Goal: Information Seeking & Learning: Learn about a topic

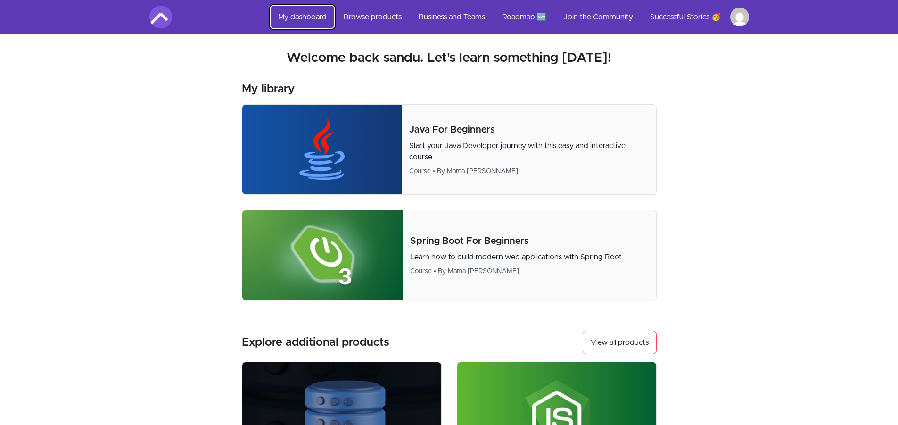
click at [309, 19] on link "My dashboard" at bounding box center [302, 17] width 64 height 23
click at [315, 20] on link "My dashboard" at bounding box center [302, 17] width 64 height 23
click at [349, 14] on link "Browse products" at bounding box center [372, 17] width 73 height 23
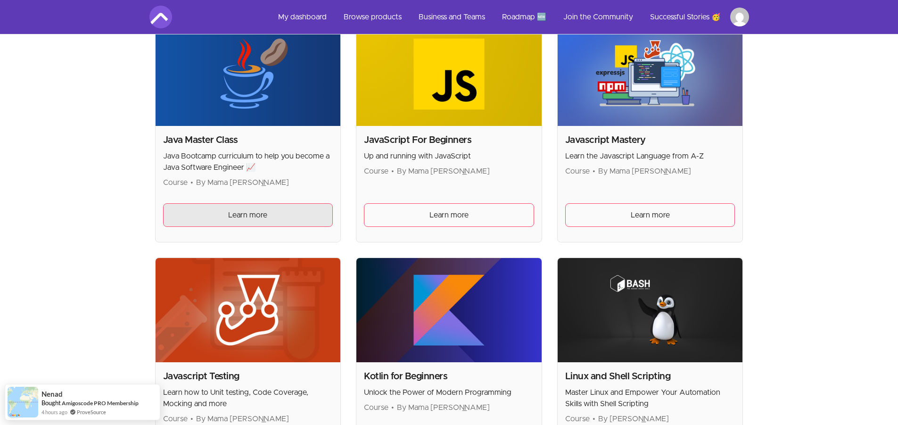
scroll to position [1178, 0]
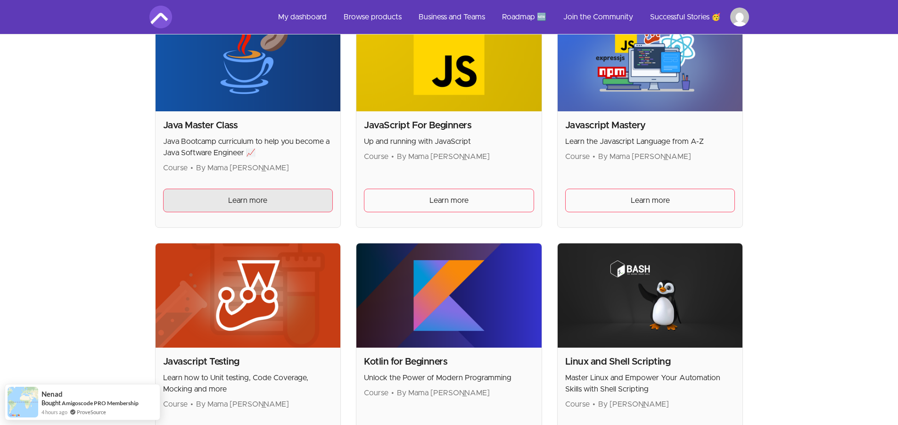
click at [242, 197] on span "Learn more" at bounding box center [247, 200] width 39 height 11
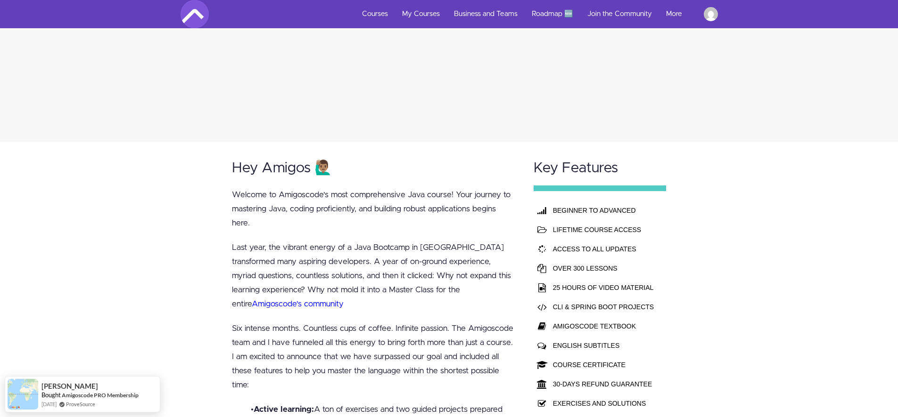
scroll to position [565, 0]
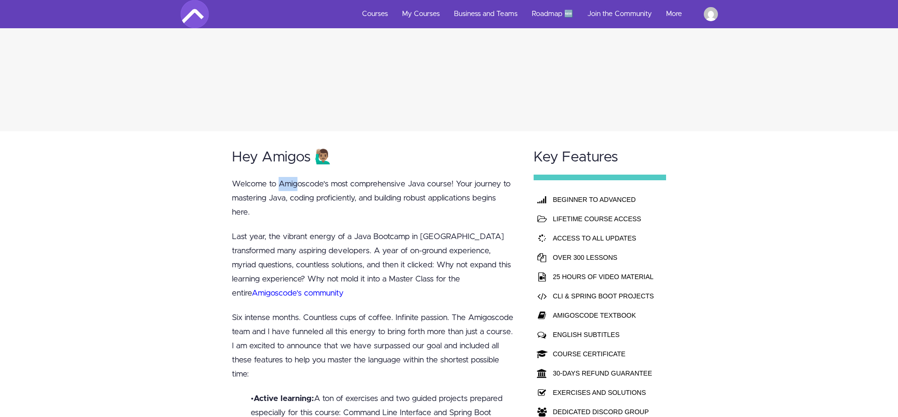
drag, startPoint x: 279, startPoint y: 181, endPoint x: 298, endPoint y: 180, distance: 18.9
click at [298, 180] on p "Welcome to Amigoscode's most comprehensive Java course! Your journey to masteri…" at bounding box center [374, 198] width 284 height 42
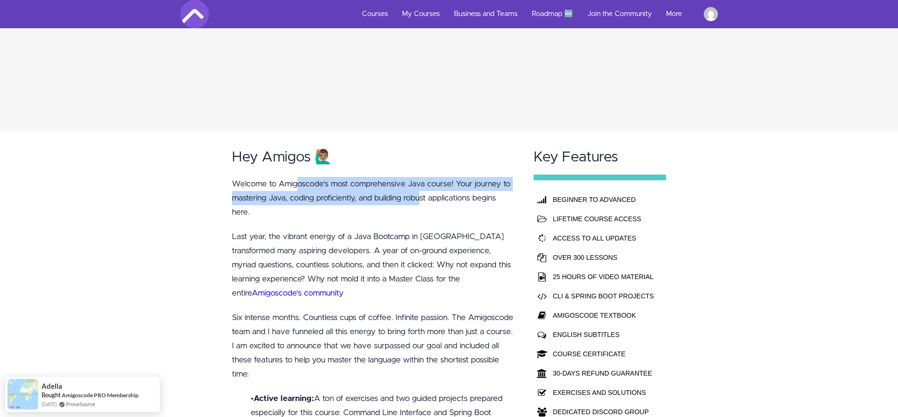
drag, startPoint x: 296, startPoint y: 180, endPoint x: 422, endPoint y: 197, distance: 126.9
click at [422, 197] on p "Welcome to Amigoscode's most comprehensive Java course! Your journey to masteri…" at bounding box center [374, 198] width 284 height 42
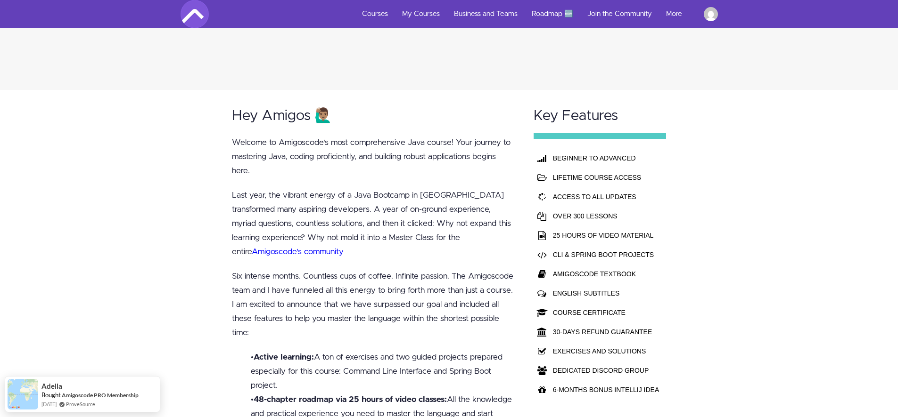
scroll to position [613, 0]
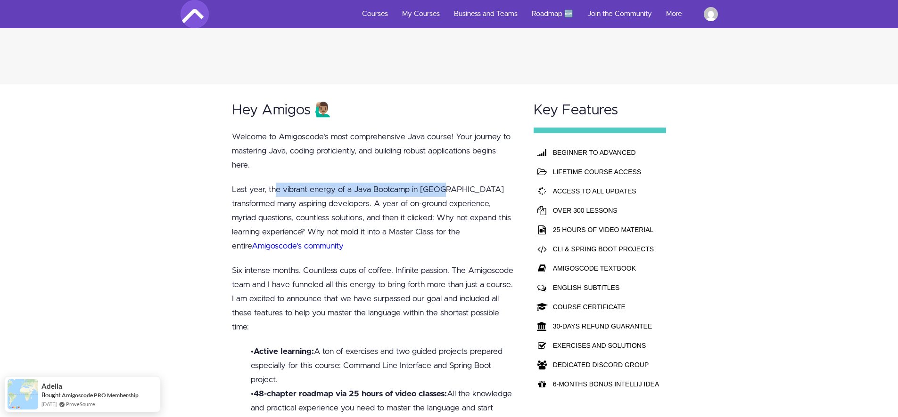
drag, startPoint x: 276, startPoint y: 188, endPoint x: 445, endPoint y: 186, distance: 169.2
click at [445, 186] on p "Last year, the vibrant energy of a Java Bootcamp in London transformed many asp…" at bounding box center [374, 218] width 284 height 71
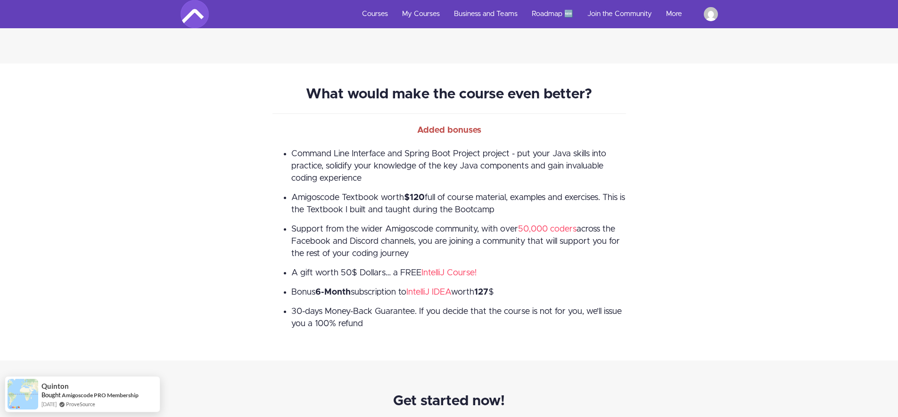
scroll to position [1979, 0]
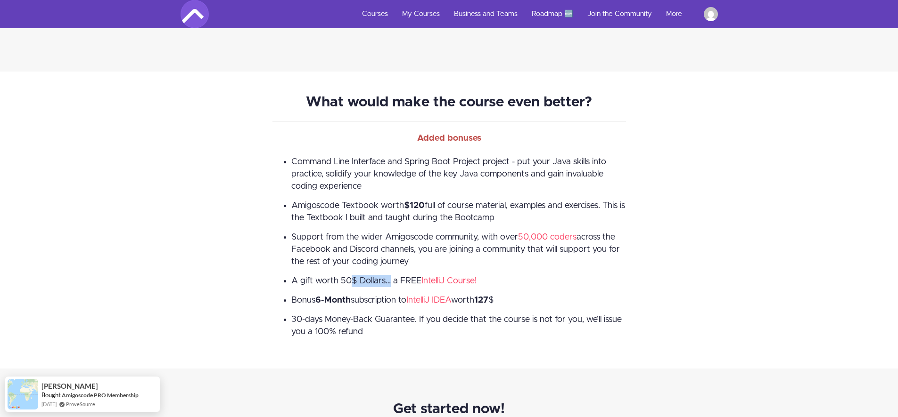
drag, startPoint x: 344, startPoint y: 283, endPoint x: 383, endPoint y: 278, distance: 39.4
click at [383, 278] on span "A gift worth 50$ Dollars… a FREE IntelliJ Course!" at bounding box center [383, 281] width 185 height 8
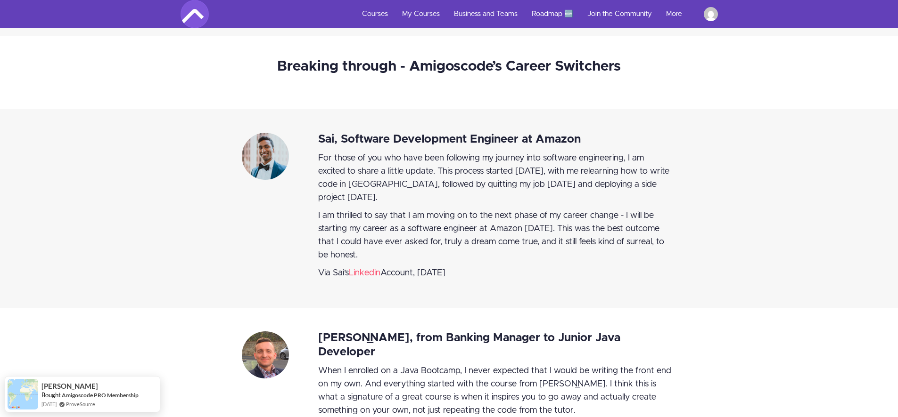
scroll to position [3534, 0]
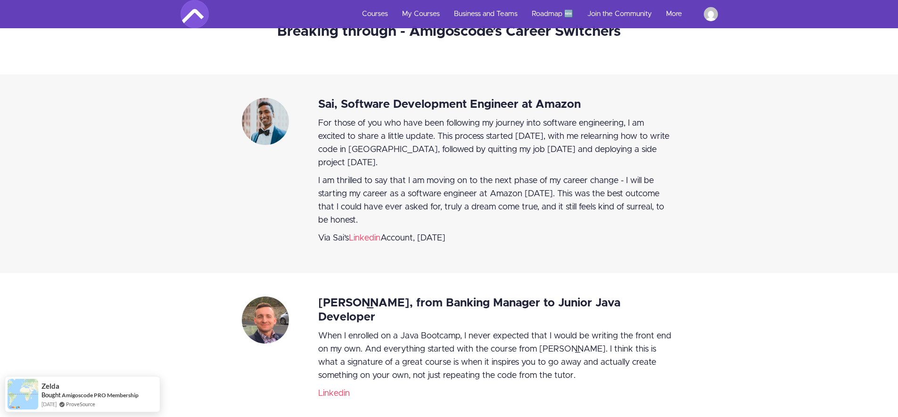
drag, startPoint x: 506, startPoint y: 126, endPoint x: 392, endPoint y: 162, distance: 120.6
click at [392, 162] on span "For those of you who have been following my journey into software engineering, …" at bounding box center [493, 143] width 351 height 48
drag, startPoint x: 340, startPoint y: 179, endPoint x: 482, endPoint y: 176, distance: 141.4
click at [482, 177] on span "I am thrilled to say that I am moving on to the next phase of my career change …" at bounding box center [491, 201] width 346 height 48
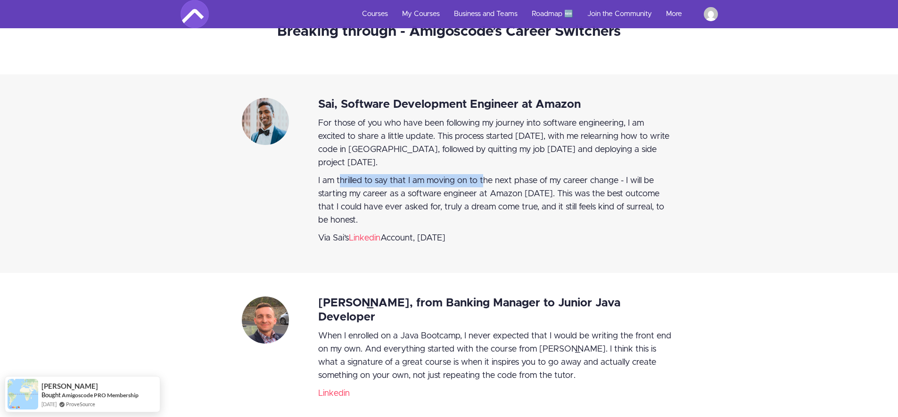
click at [482, 177] on span "I am thrilled to say that I am moving on to the next phase of my career change …" at bounding box center [491, 201] width 346 height 48
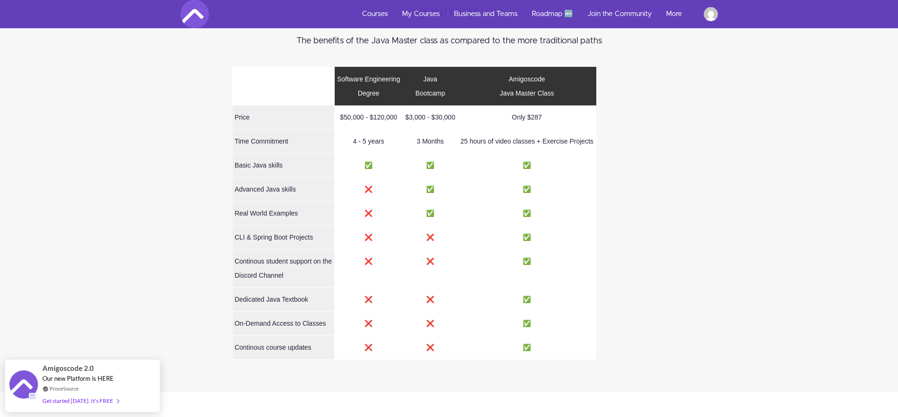
scroll to position [4335, 0]
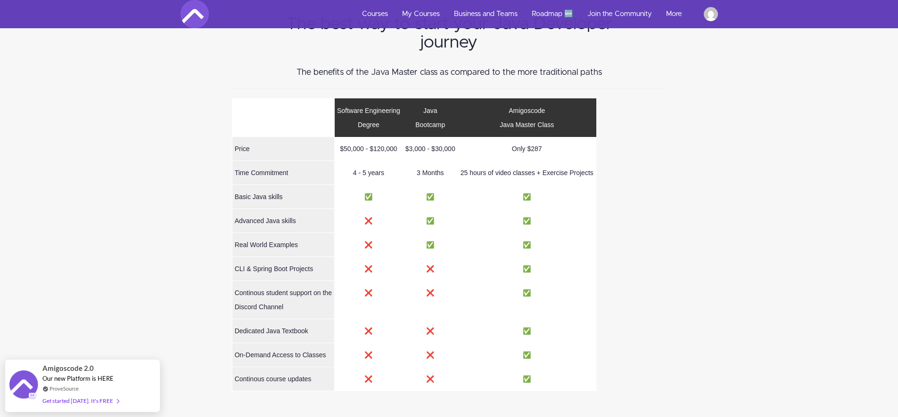
click at [532, 137] on td "Only $287" at bounding box center [526, 149] width 138 height 24
click at [534, 137] on td "Only $287" at bounding box center [526, 149] width 138 height 24
click at [509, 161] on td "25 hours of video classes + Exercise Projects" at bounding box center [526, 173] width 138 height 24
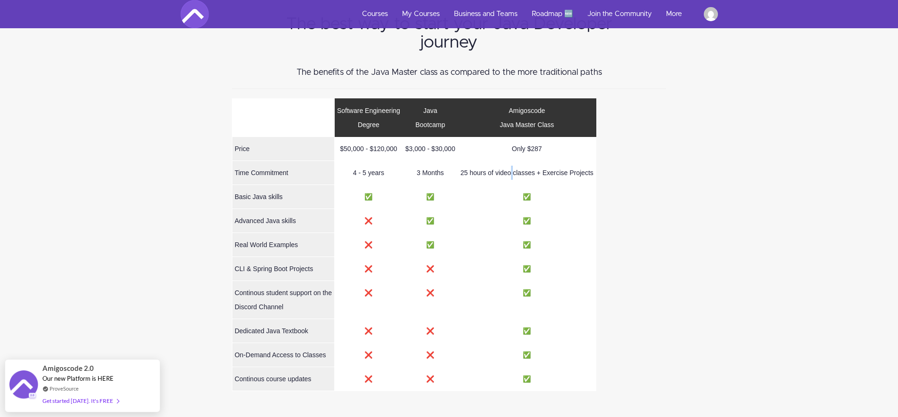
click at [509, 161] on td "25 hours of video classes + Exercise Projects" at bounding box center [526, 173] width 138 height 24
click at [517, 161] on td "25 hours of video classes + Exercise Projects" at bounding box center [526, 173] width 138 height 24
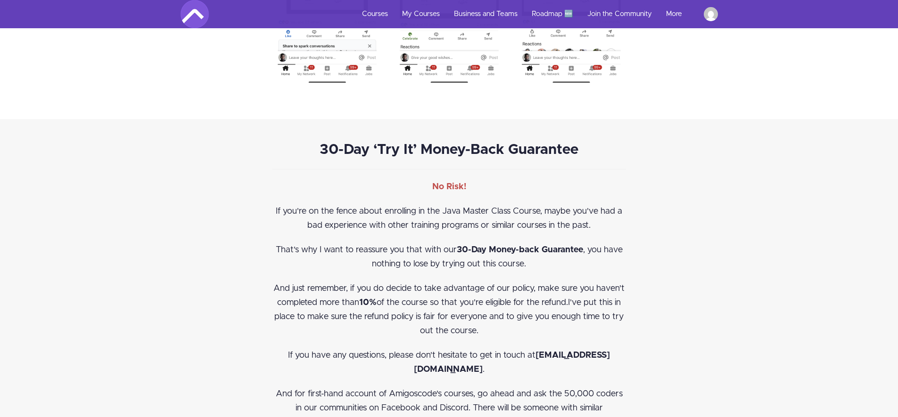
scroll to position [7915, 0]
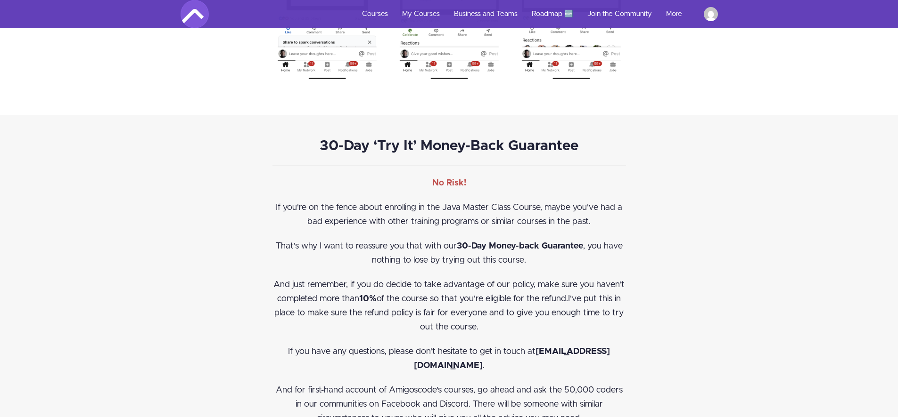
click at [468, 204] on span "If you're on the fence about enrolling in the Java Master Class Course, maybe y…" at bounding box center [449, 215] width 346 height 23
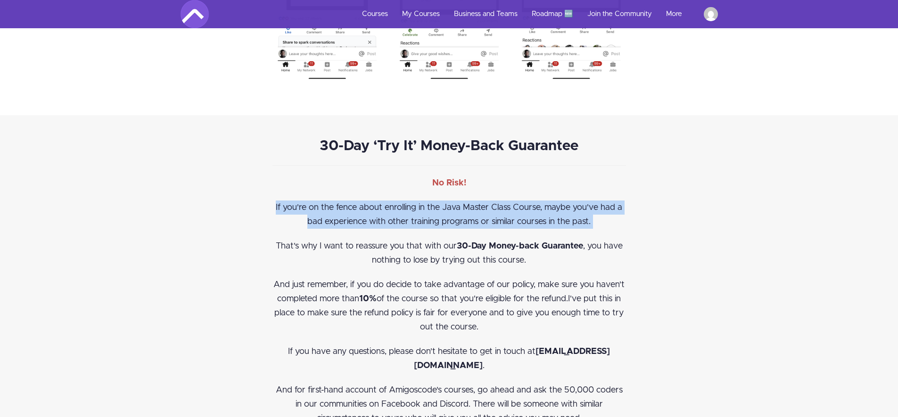
click at [468, 204] on span "If you're on the fence about enrolling in the Java Master Class Course, maybe y…" at bounding box center [449, 215] width 346 height 23
click at [484, 201] on p "If you're on the fence about enrolling in the Java Master Class Course, maybe y…" at bounding box center [448, 215] width 353 height 28
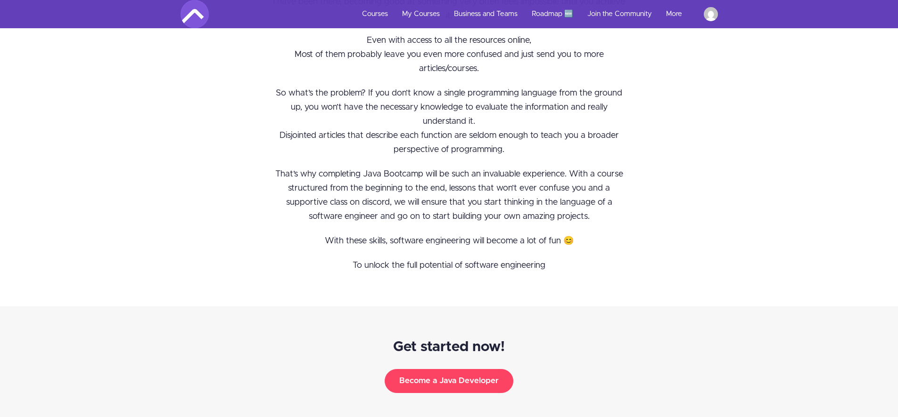
scroll to position [6738, 0]
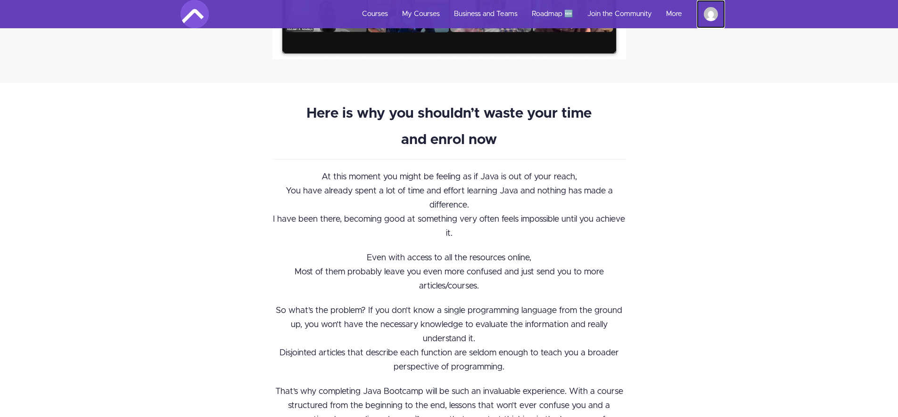
click at [713, 15] on img at bounding box center [710, 14] width 14 height 14
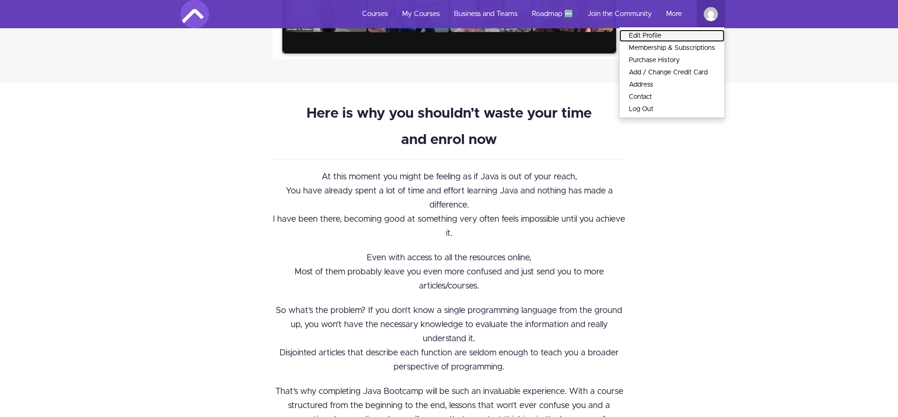
click at [688, 36] on link "Edit Profile" at bounding box center [671, 36] width 105 height 12
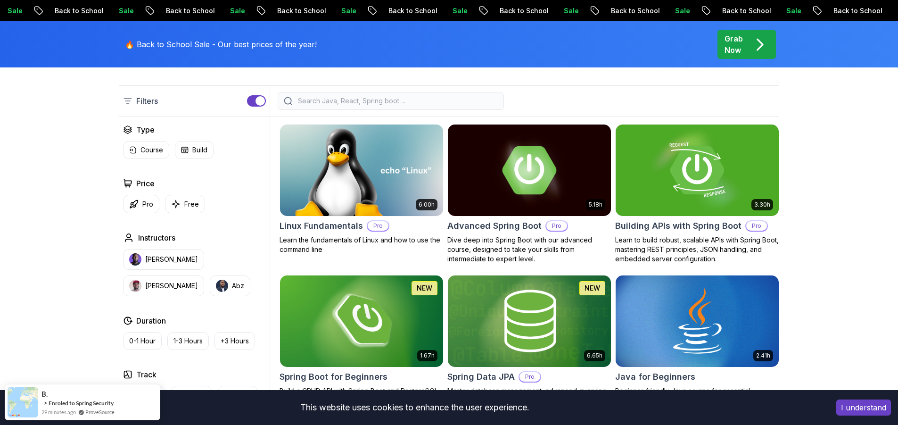
scroll to position [236, 0]
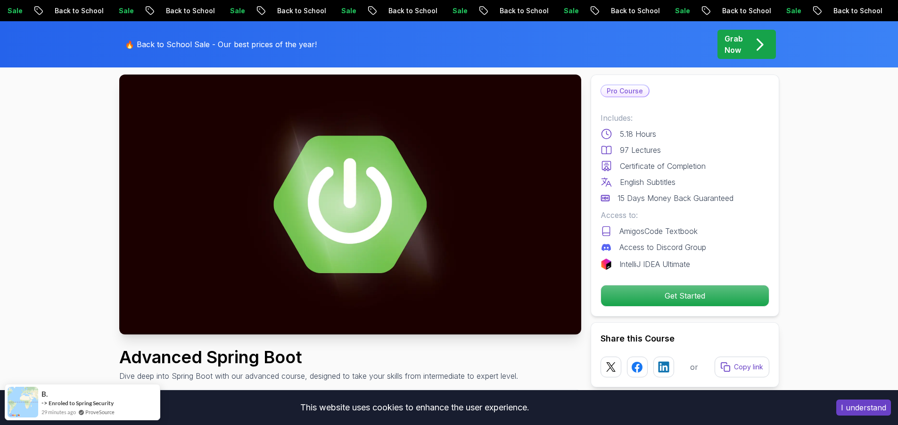
scroll to position [47, 0]
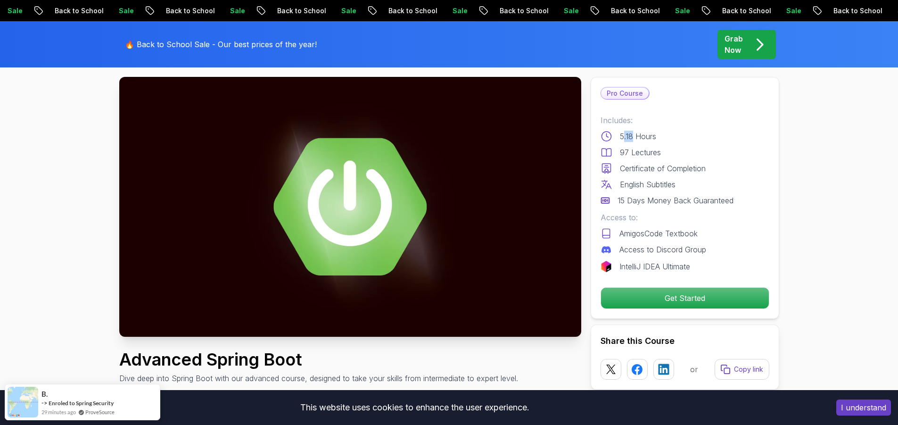
drag, startPoint x: 631, startPoint y: 138, endPoint x: 622, endPoint y: 138, distance: 8.5
click at [622, 138] on p "5.18 Hours" at bounding box center [638, 136] width 36 height 11
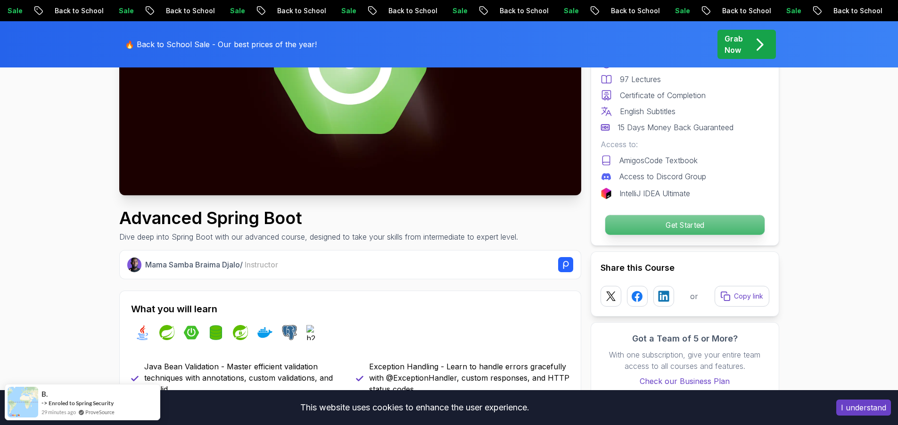
click at [678, 226] on p "Get Started" at bounding box center [683, 225] width 159 height 20
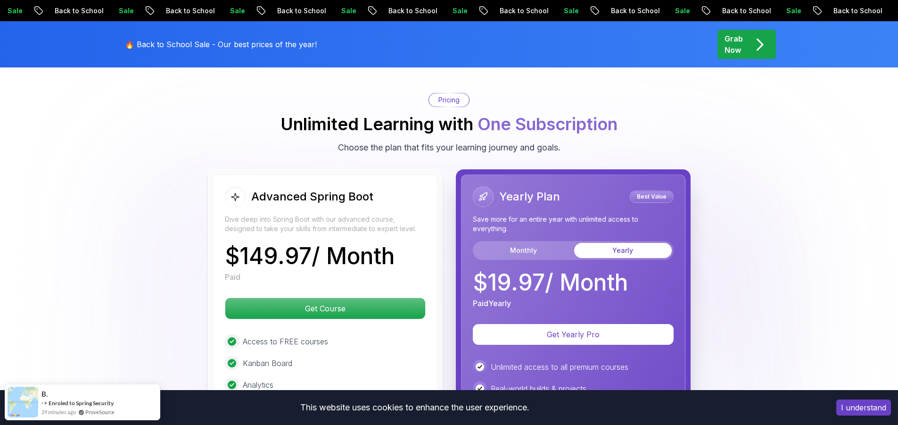
scroll to position [2056, 0]
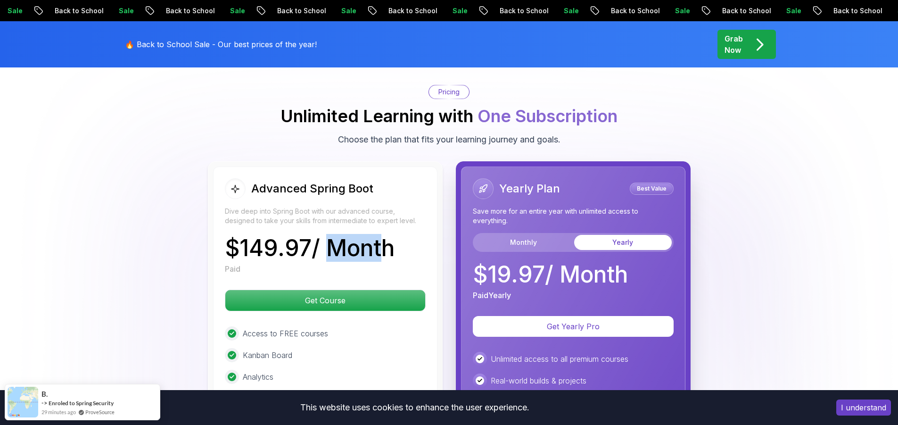
drag, startPoint x: 323, startPoint y: 218, endPoint x: 381, endPoint y: 220, distance: 57.5
click at [381, 237] on p "$ 149.97 / Month" at bounding box center [310, 248] width 170 height 23
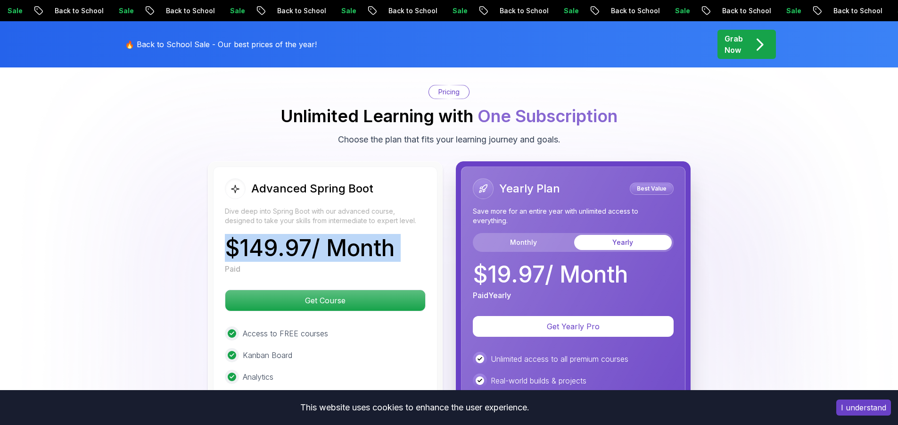
click at [381, 237] on p "$ 149.97 / Month" at bounding box center [310, 248] width 170 height 23
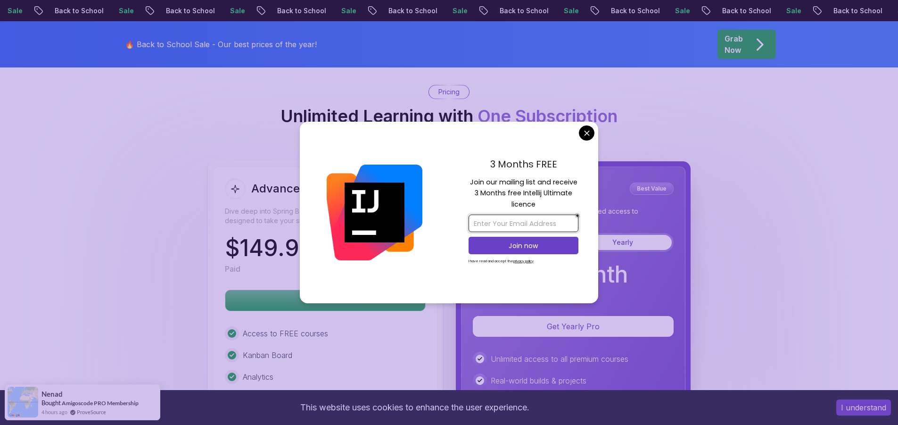
click at [542, 225] on input "email" at bounding box center [523, 222] width 110 height 17
click at [586, 128] on body "Sale Back to School Sale Back to School Sale Back to School Sale Back to School…" at bounding box center [449, 100] width 898 height 4313
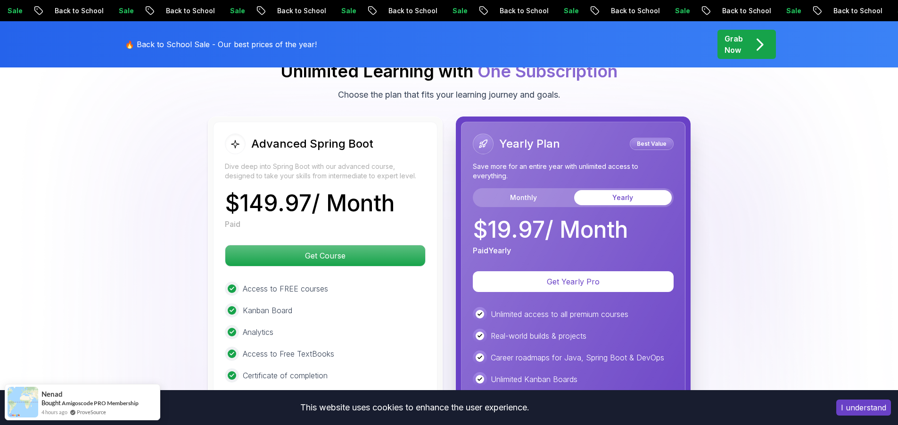
scroll to position [2150, 0]
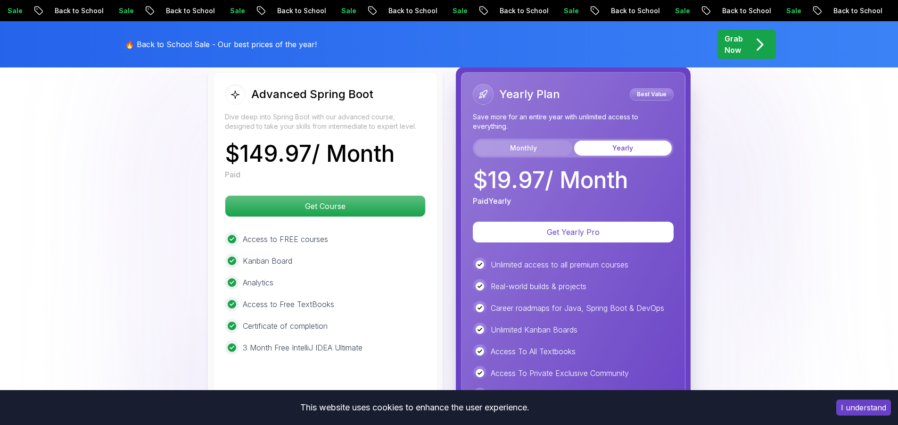
click at [533, 140] on button "Monthly" at bounding box center [523, 147] width 98 height 15
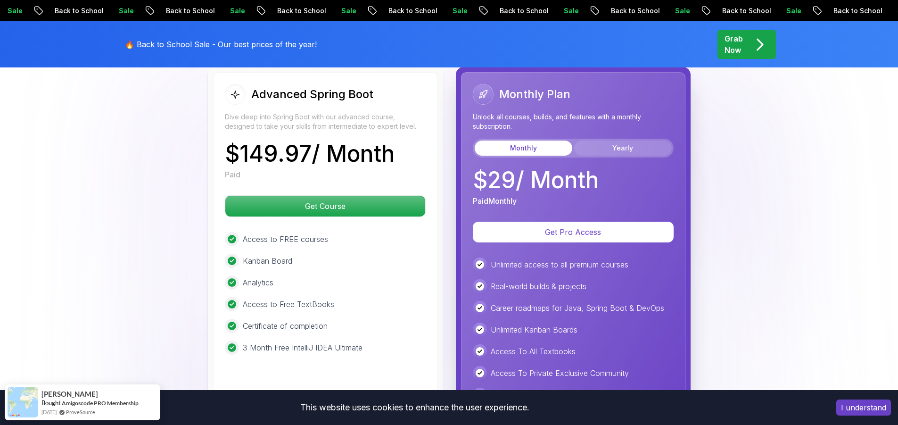
click at [593, 140] on button "Yearly" at bounding box center [623, 147] width 98 height 15
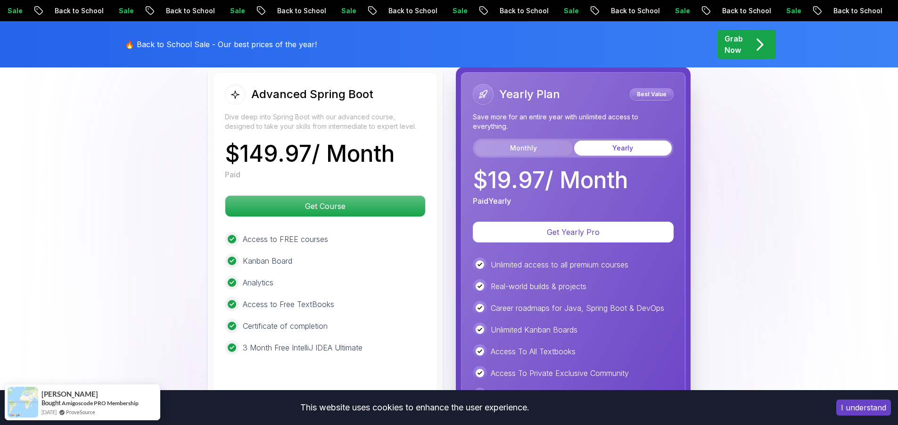
click at [538, 140] on button "Monthly" at bounding box center [523, 147] width 98 height 15
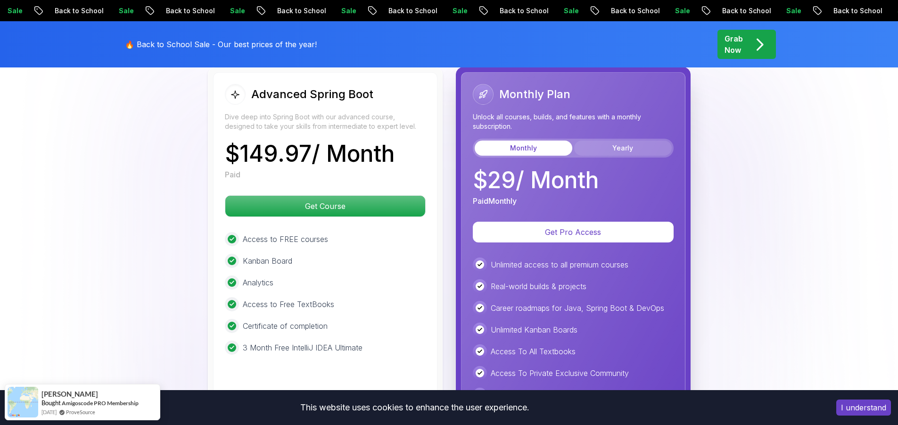
click at [598, 140] on button "Yearly" at bounding box center [623, 147] width 98 height 15
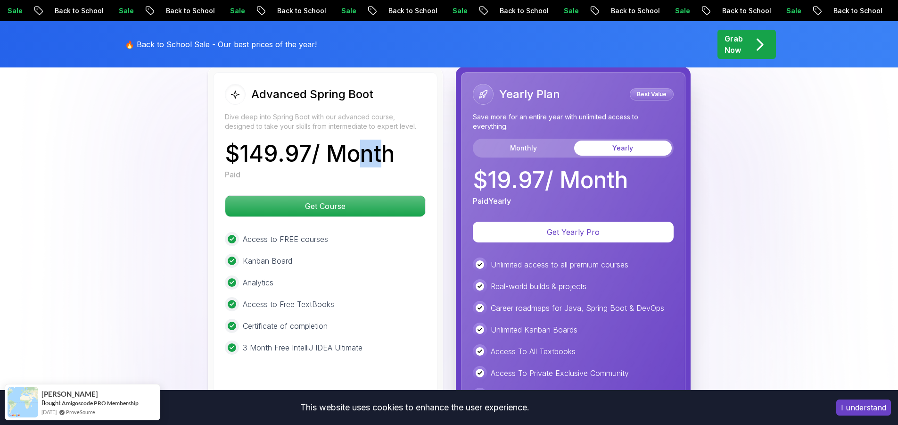
drag, startPoint x: 362, startPoint y: 136, endPoint x: 353, endPoint y: 136, distance: 8.5
click at [353, 142] on p "$ 149.97 / Month" at bounding box center [310, 153] width 170 height 23
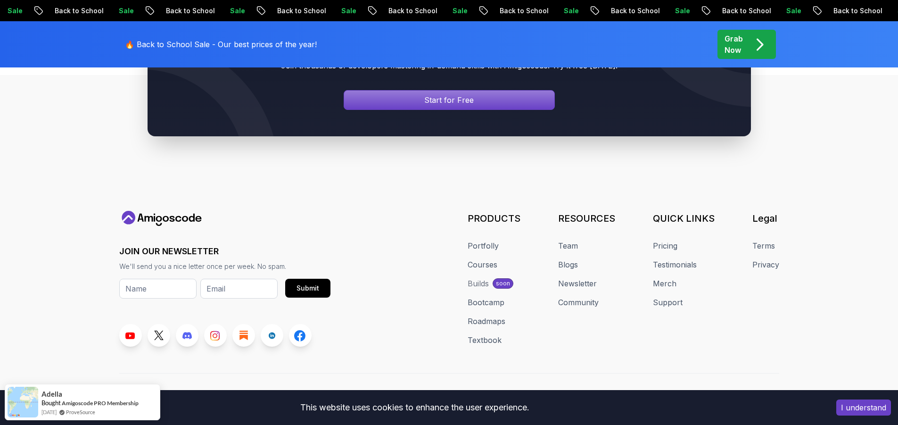
scroll to position [3864, 0]
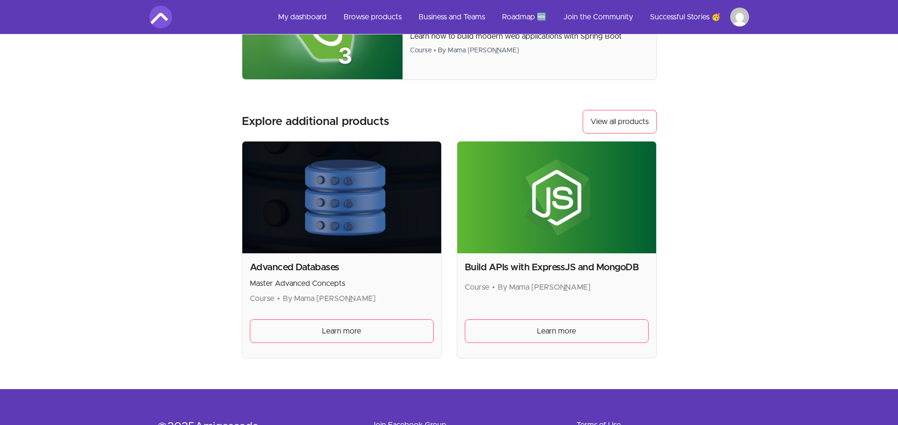
scroll to position [236, 0]
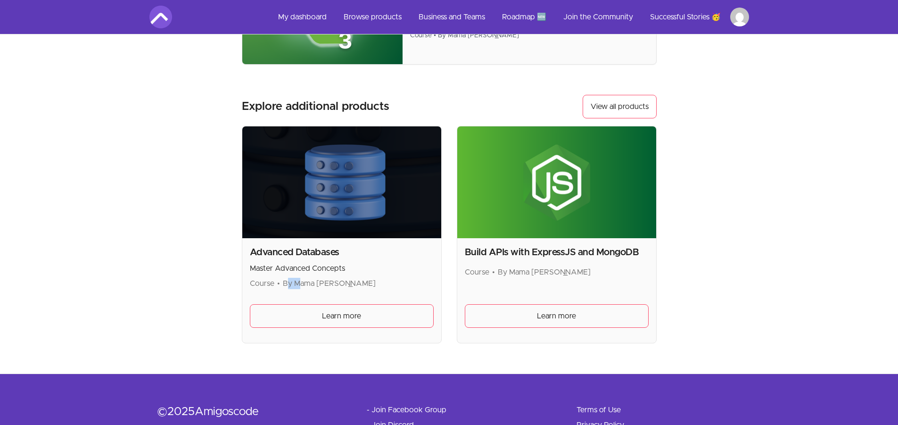
drag, startPoint x: 286, startPoint y: 283, endPoint x: 300, endPoint y: 283, distance: 14.1
click at [300, 283] on span "By Mama Samba Braima Nelson" at bounding box center [329, 283] width 93 height 8
